Goal: Navigation & Orientation: Find specific page/section

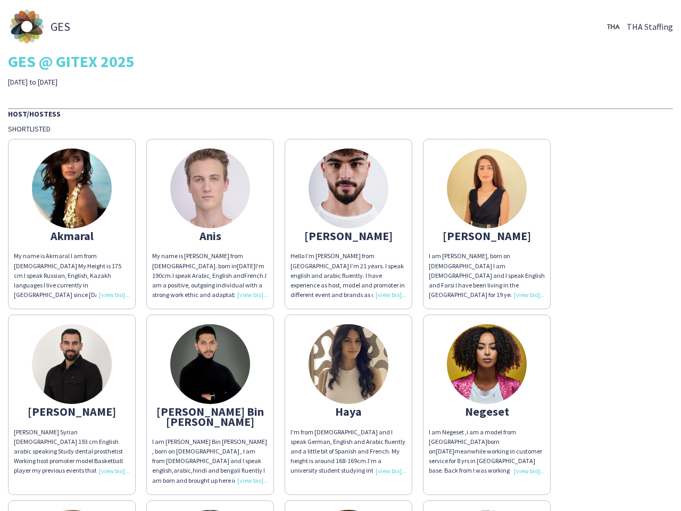
click at [340, 255] on div "Hello I’m [PERSON_NAME] from [GEOGRAPHIC_DATA] I’m 21 years. I speak english an…" at bounding box center [348, 275] width 116 height 48
click at [72, 224] on img at bounding box center [72, 188] width 80 height 80
click at [210, 224] on img at bounding box center [210, 188] width 80 height 80
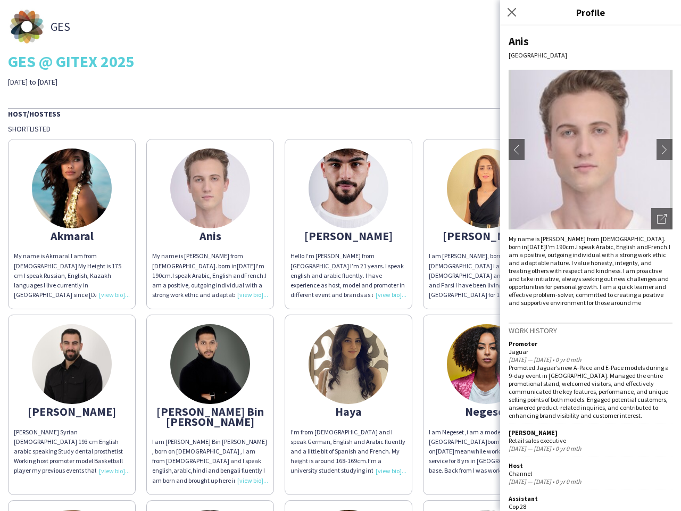
click at [348, 224] on img at bounding box center [349, 188] width 80 height 80
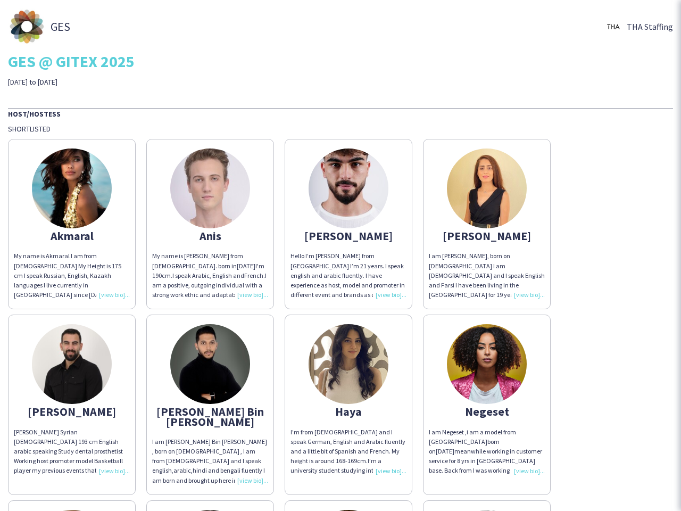
click at [487, 224] on img at bounding box center [487, 188] width 80 height 80
click at [72, 400] on img at bounding box center [72, 364] width 80 height 80
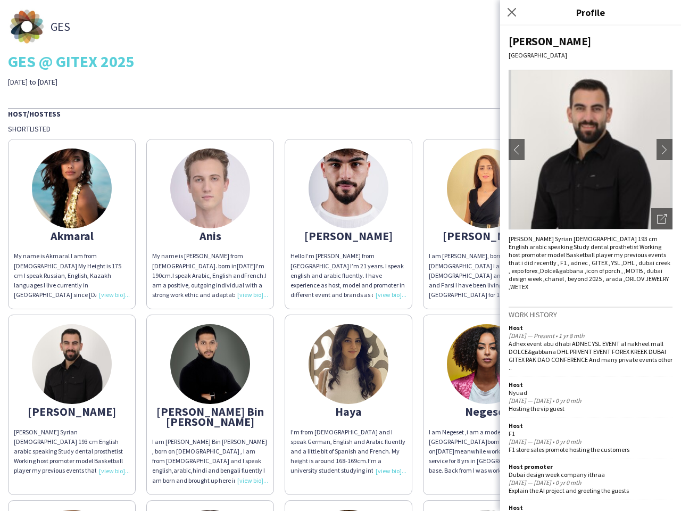
click at [210, 400] on img at bounding box center [210, 364] width 80 height 80
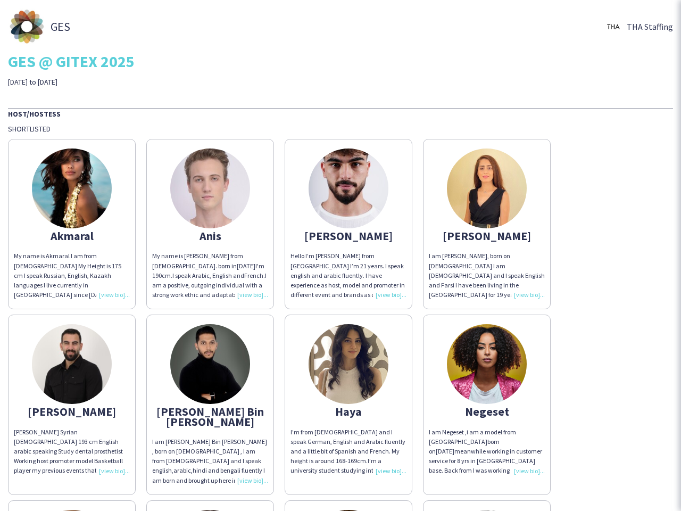
click at [348, 400] on img at bounding box center [349, 364] width 80 height 80
click at [487, 400] on img at bounding box center [487, 364] width 80 height 80
